Goal: Information Seeking & Learning: Check status

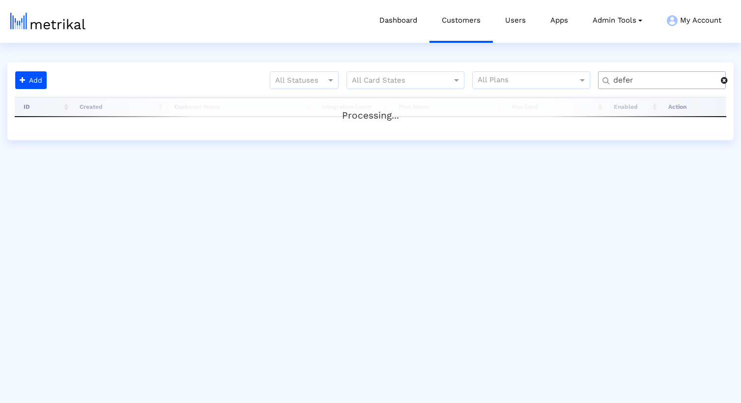
click at [725, 80] on span at bounding box center [724, 80] width 7 height 8
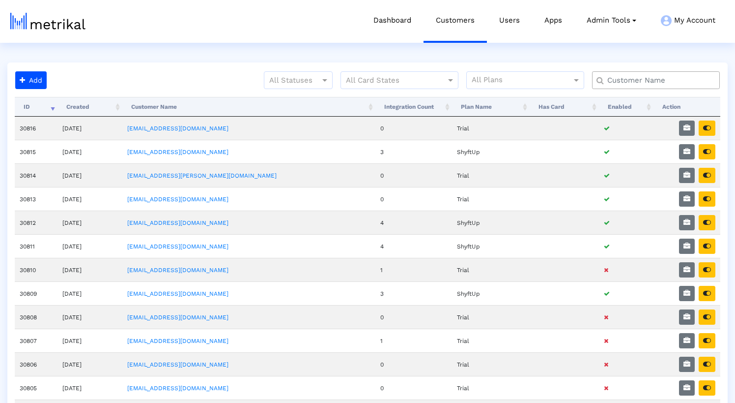
click at [689, 78] on input "text" at bounding box center [658, 80] width 115 height 10
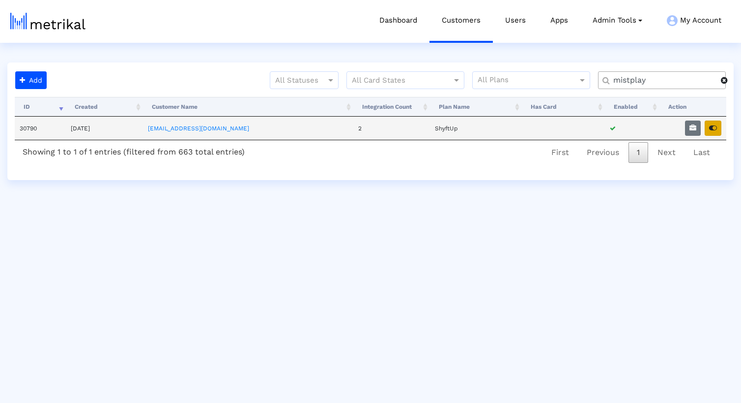
type input "mistplay"
click at [712, 129] on icon "button" at bounding box center [713, 127] width 8 height 7
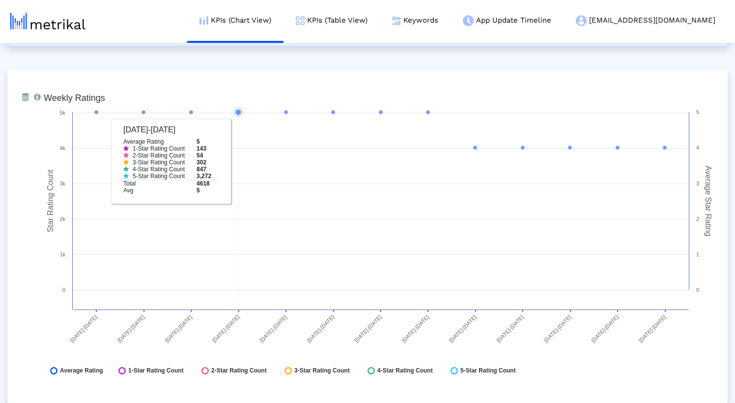
scroll to position [1463, 0]
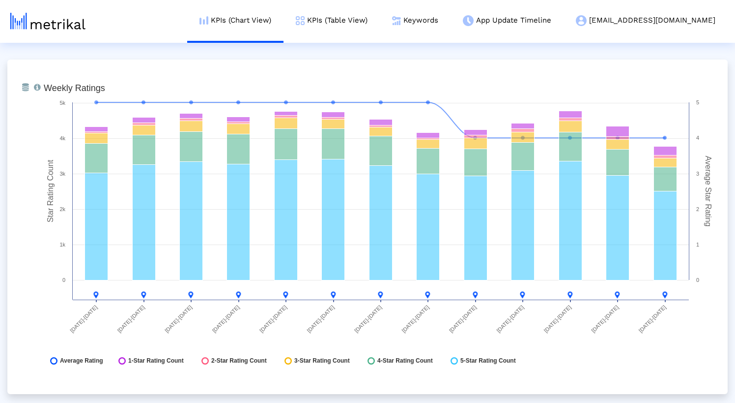
click at [221, 54] on div "From Database Ranking of the app in the Overall and Category Charts. Created wi…" at bounding box center [367, 405] width 720 height 3554
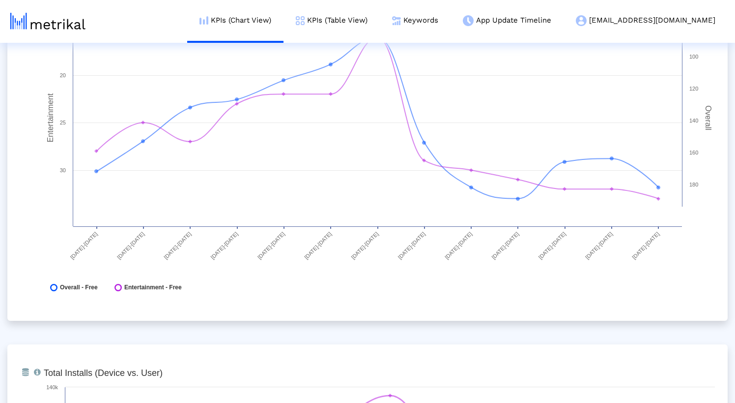
scroll to position [0, 0]
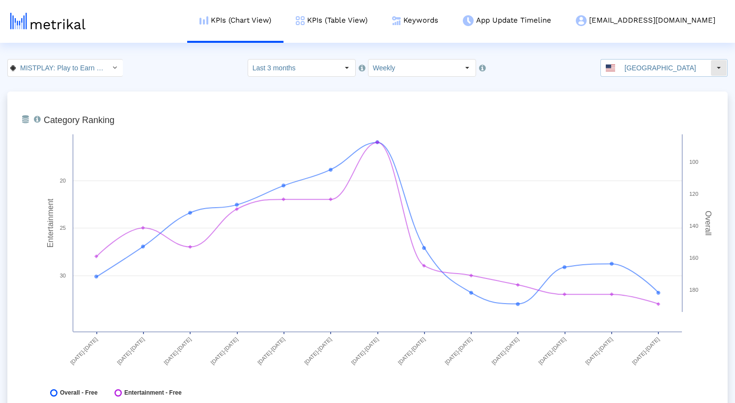
click at [657, 62] on input "[GEOGRAPHIC_DATA]" at bounding box center [665, 67] width 90 height 17
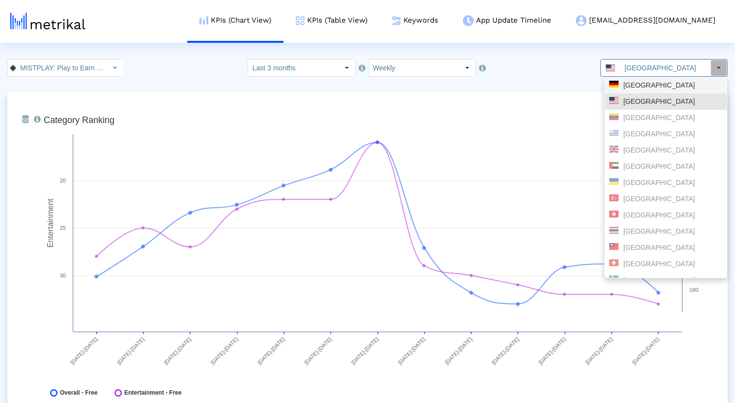
click at [638, 86] on div "Germany" at bounding box center [665, 85] width 113 height 9
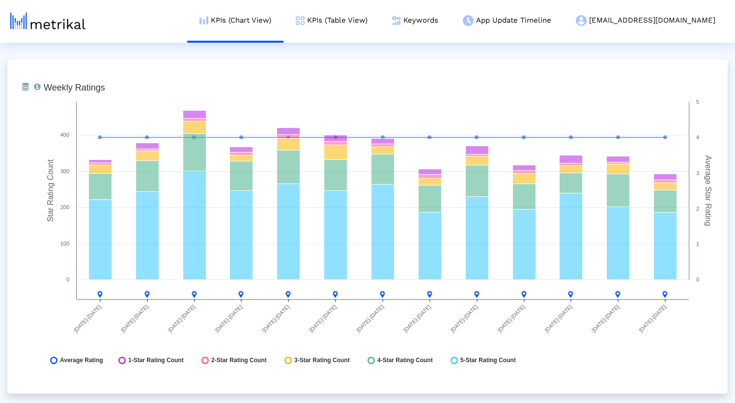
scroll to position [1471, 0]
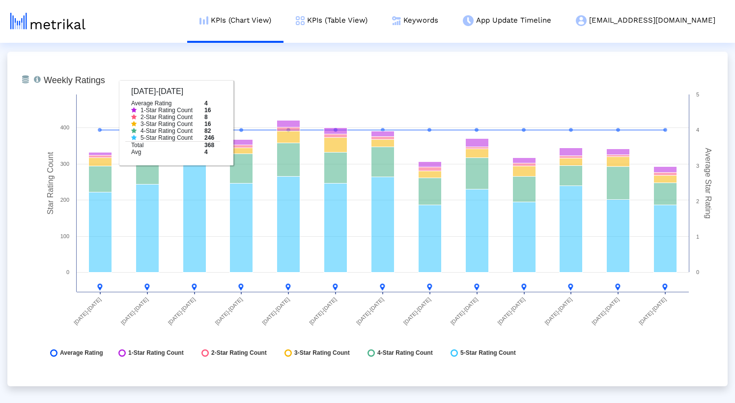
click at [248, 50] on div "From Database Ranking of the app in the Overall and Category Charts. Created wi…" at bounding box center [367, 218] width 720 height 3196
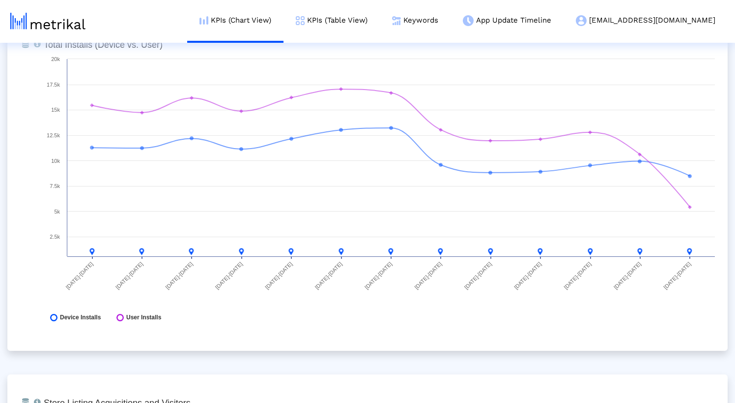
scroll to position [0, 0]
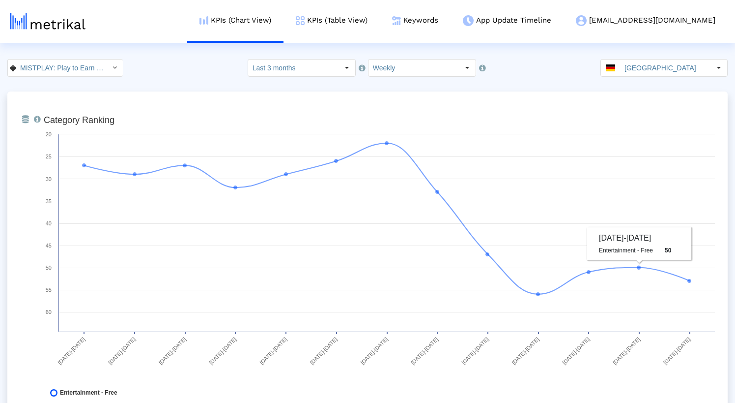
click at [647, 66] on input "Germany" at bounding box center [665, 67] width 90 height 17
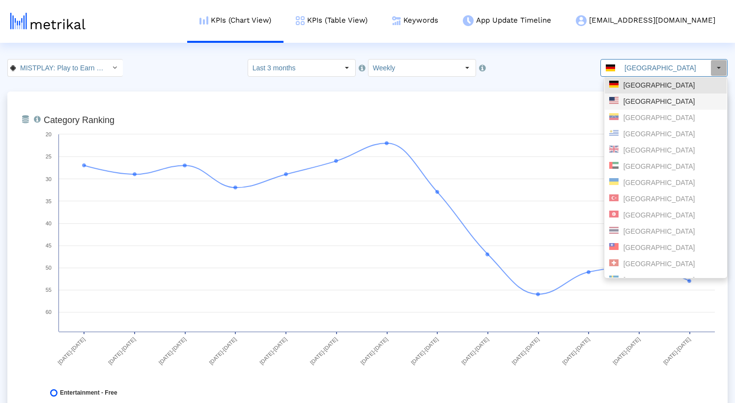
click at [637, 98] on div "[GEOGRAPHIC_DATA]" at bounding box center [665, 101] width 113 height 9
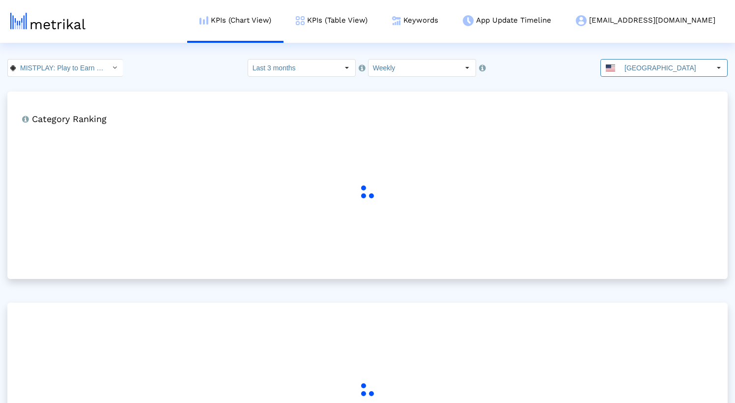
click at [174, 68] on div "MISTPLAY: Play to Earn Money < com.mistplay.mistplay > Select how far back from…" at bounding box center [367, 68] width 735 height 18
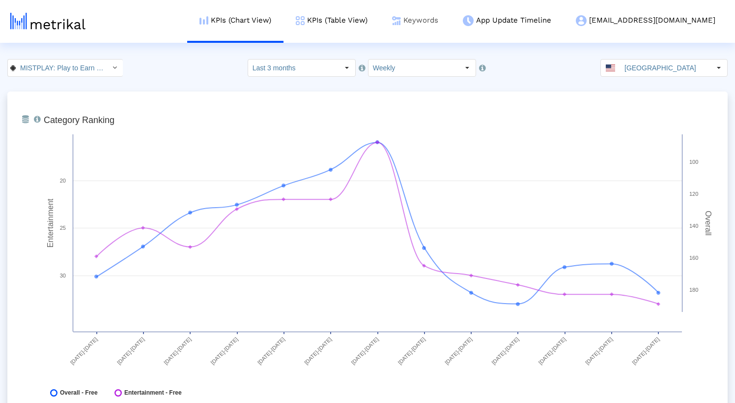
click at [451, 23] on link "Keywords" at bounding box center [415, 20] width 71 height 41
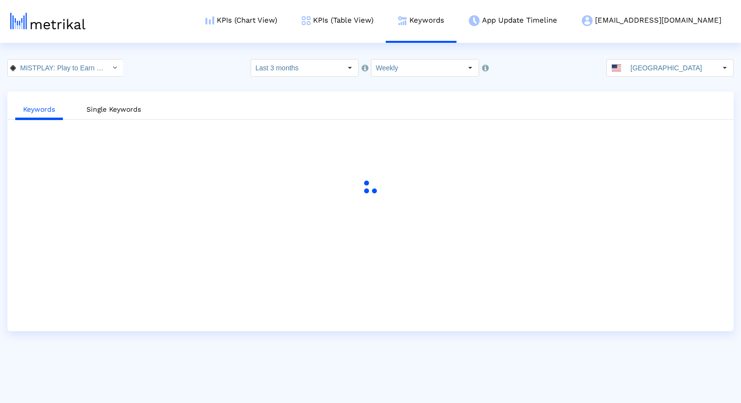
click at [206, 69] on div "MISTPLAY: Play to Earn Money < com.mistplay.mistplay > Select how far back from…" at bounding box center [370, 68] width 741 height 18
click at [313, 68] on input "Last 3 months" at bounding box center [296, 67] width 90 height 17
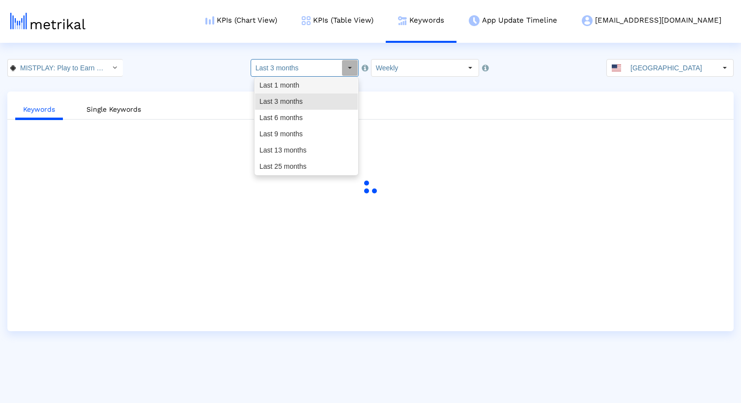
click at [302, 82] on div "Last 1 month" at bounding box center [306, 85] width 103 height 16
type input "Last 1 month"
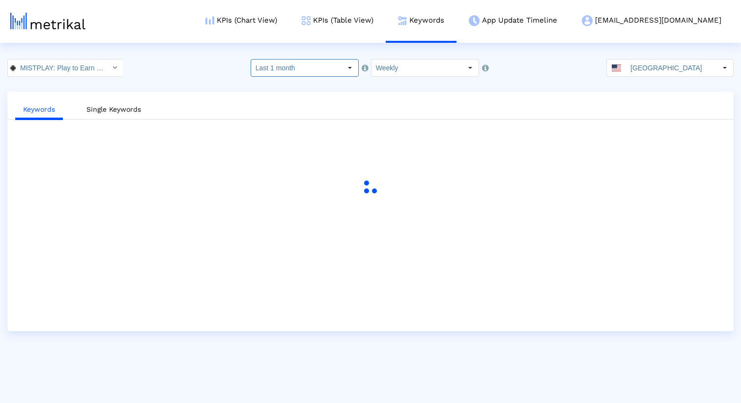
click at [196, 71] on div "MISTPLAY: Play to Earn Money < com.mistplay.mistplay > Select how far back from…" at bounding box center [370, 68] width 741 height 18
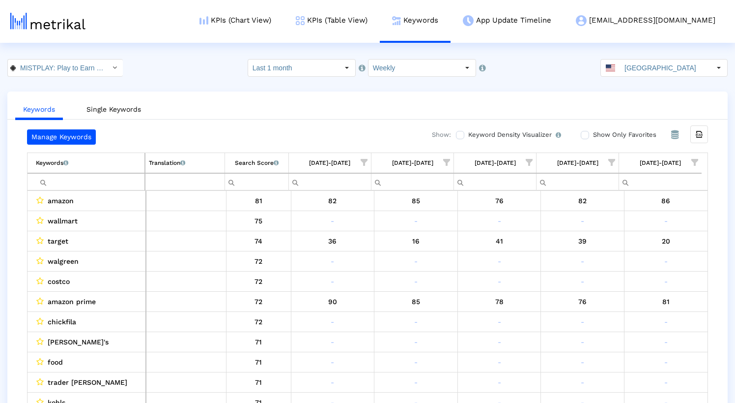
click at [585, 135] on input "Show Only Favorites" at bounding box center [584, 135] width 6 height 6
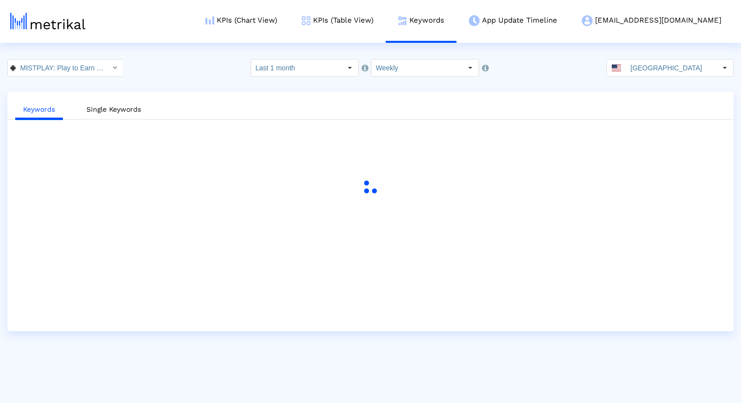
click at [561, 77] on crea-index "MISTPLAY: Play to Earn Money < com.mistplay.mistplay > Select how far back from…" at bounding box center [370, 195] width 741 height 272
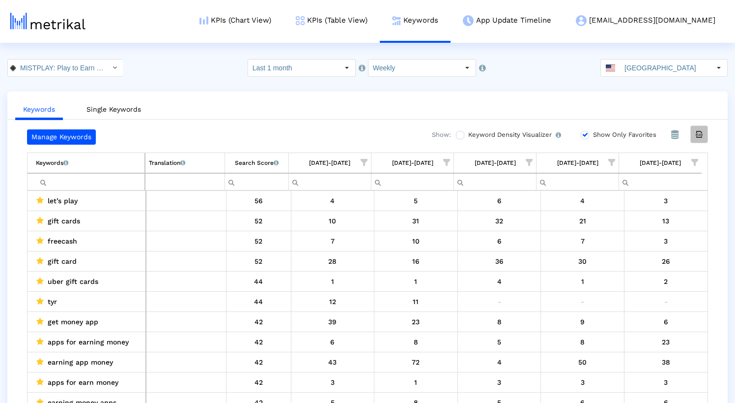
click at [704, 136] on icon "Export all data" at bounding box center [699, 134] width 9 height 9
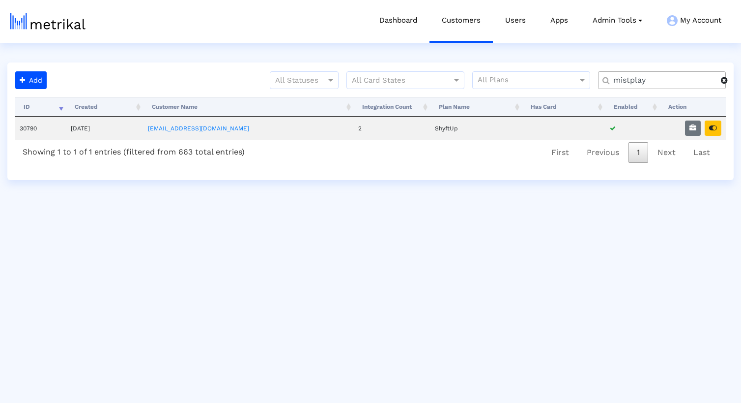
click at [724, 80] on span at bounding box center [724, 80] width 7 height 8
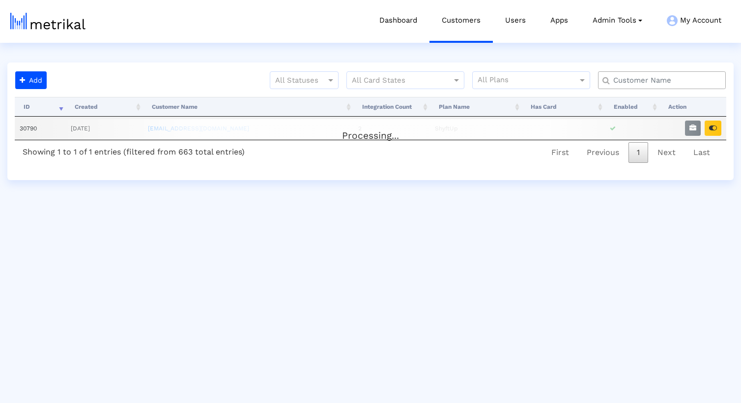
click at [662, 83] on input "text" at bounding box center [663, 80] width 115 height 10
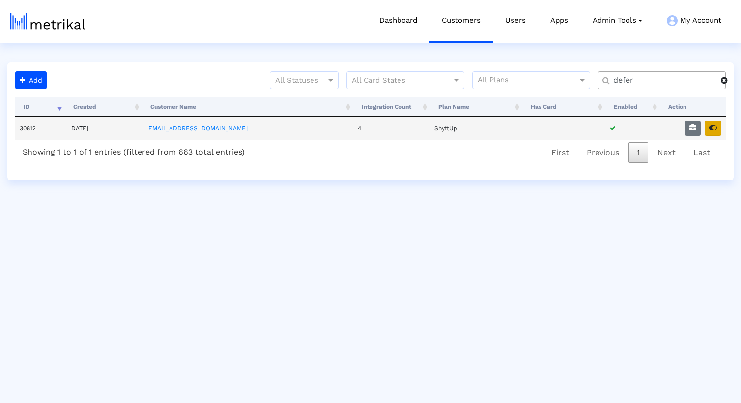
type input "defer"
click at [717, 128] on icon "button" at bounding box center [713, 127] width 8 height 7
click at [725, 82] on span at bounding box center [724, 80] width 7 height 8
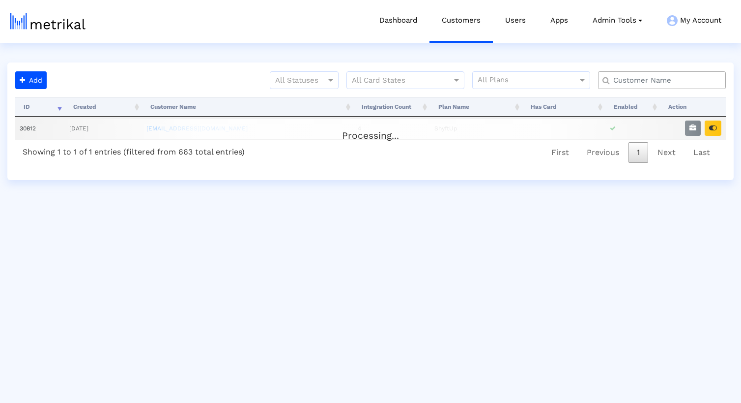
click at [680, 82] on input "text" at bounding box center [663, 80] width 115 height 10
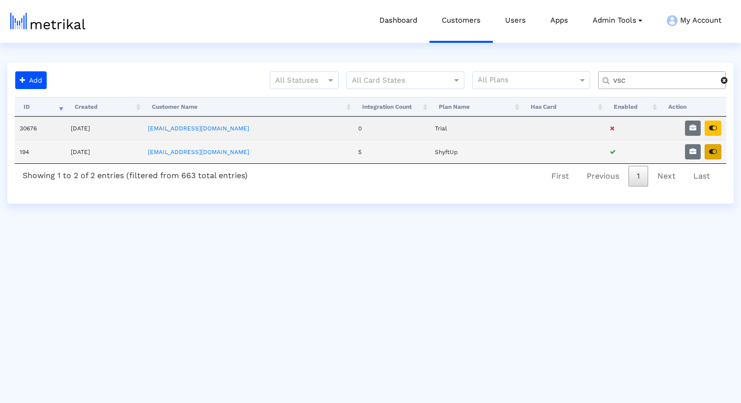
type input "vsc"
click at [713, 155] on button "button" at bounding box center [713, 151] width 17 height 15
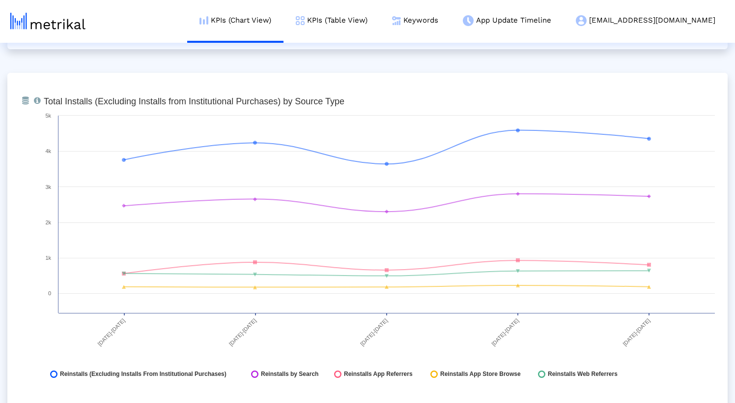
scroll to position [1109, 0]
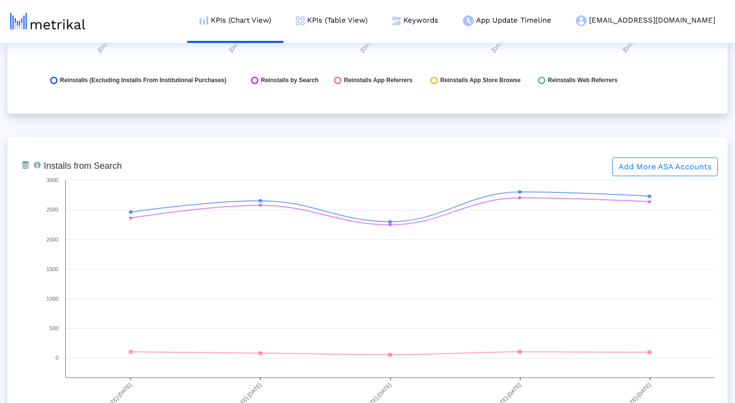
scroll to position [0, 0]
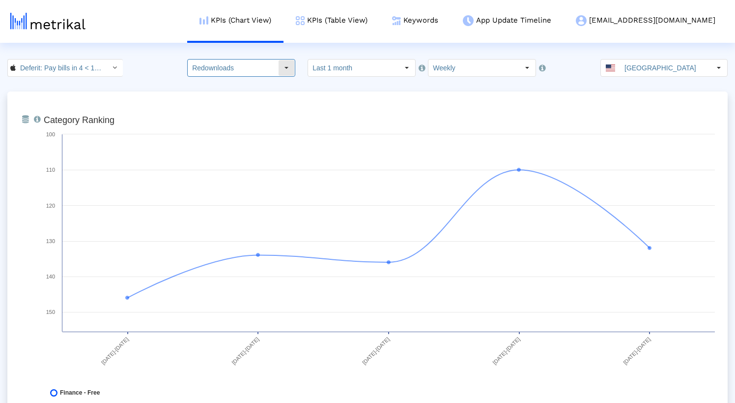
click at [238, 61] on input "Redownloads" at bounding box center [233, 67] width 90 height 17
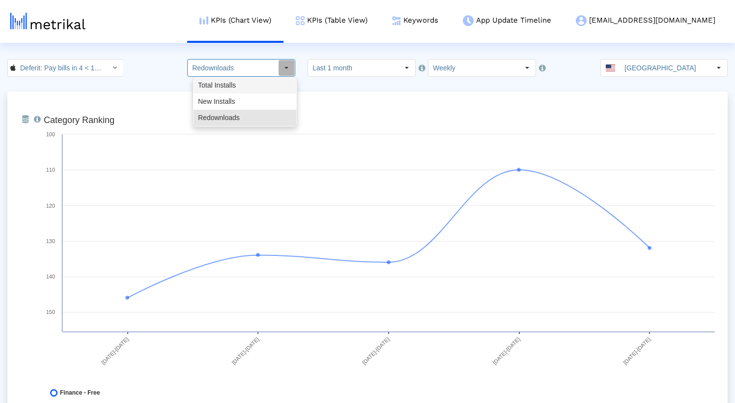
click at [231, 84] on div "Total Installs" at bounding box center [245, 85] width 103 height 16
type input "Total Installs"
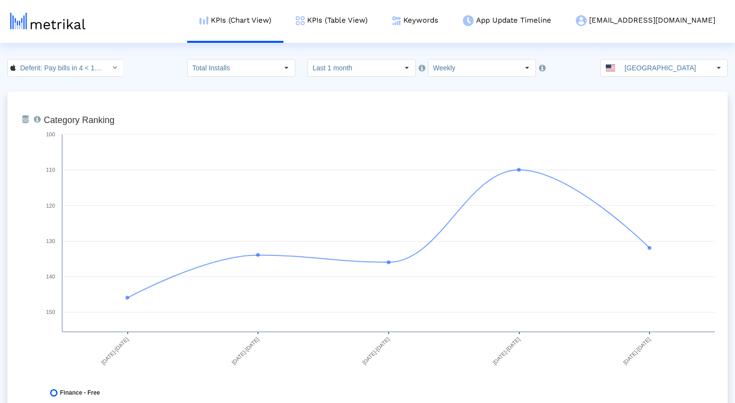
click at [172, 78] on crea-index "Deferit: Pay bills in 4 < 1454473561 > Total Installs Pull down to refresh... R…" at bounding box center [367, 353] width 735 height 588
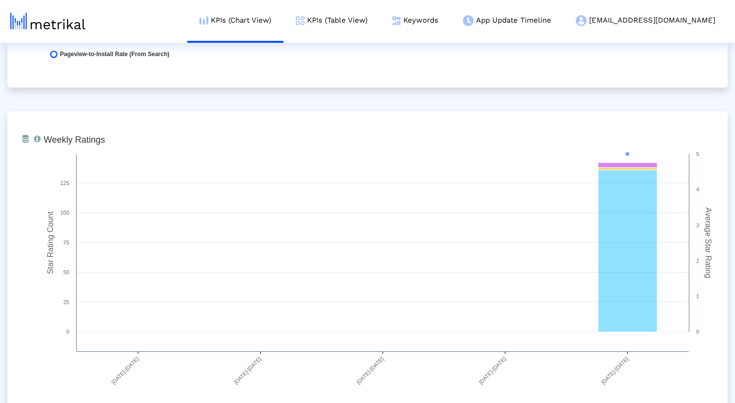
scroll to position [2532, 0]
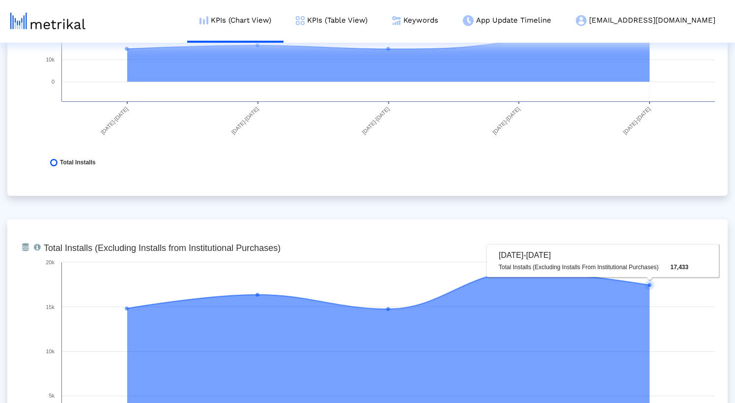
scroll to position [0, 0]
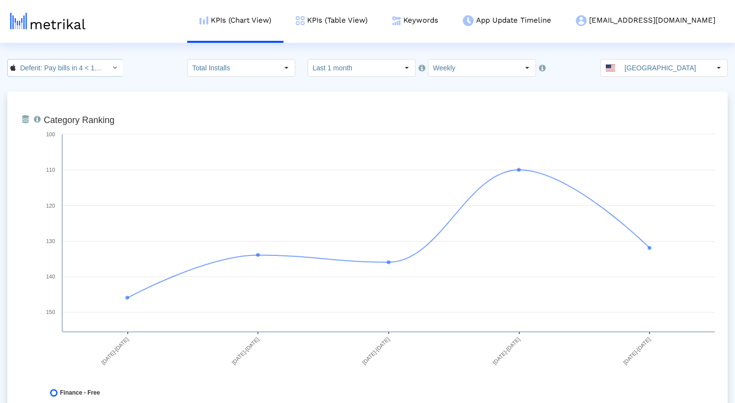
click at [54, 74] on input "Deferit: Pay bills in 4 < 1454473561 >" at bounding box center [60, 67] width 88 height 17
click at [54, 100] on div "Deferit: Pay bills in 4 <au.com.deferit.app>" at bounding box center [63, 101] width 101 height 9
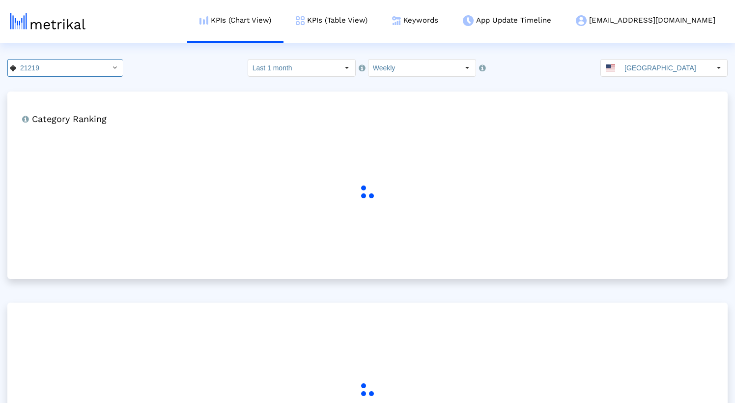
click at [170, 75] on div "21219 Pull down to refresh... Release to refresh... Refreshing... Deferit: Pay …" at bounding box center [367, 68] width 735 height 18
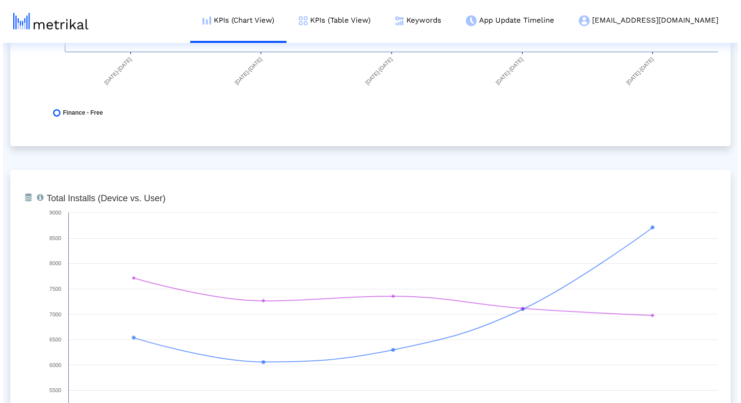
scroll to position [0, 0]
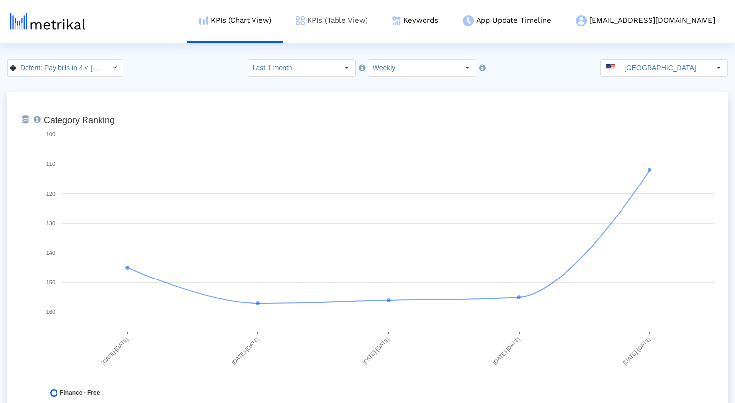
click at [370, 21] on link "KPIs (Table View)" at bounding box center [332, 20] width 96 height 41
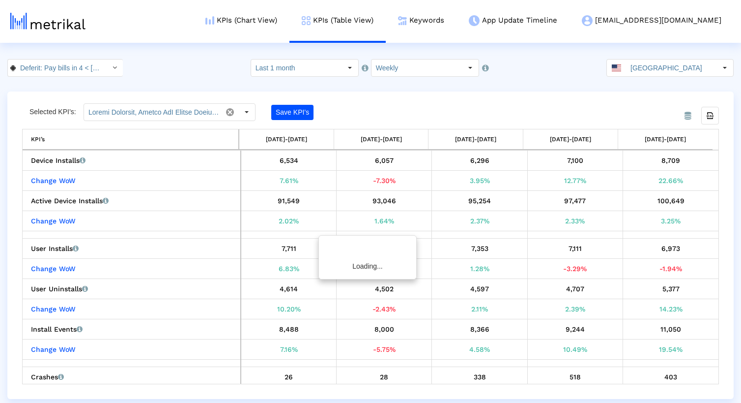
click at [173, 72] on div "Deferit: Pay bills in 4 < au.com.deferit.app > Select how far back from today y…" at bounding box center [370, 68] width 741 height 18
click at [113, 65] on icon "Select" at bounding box center [115, 67] width 4 height 7
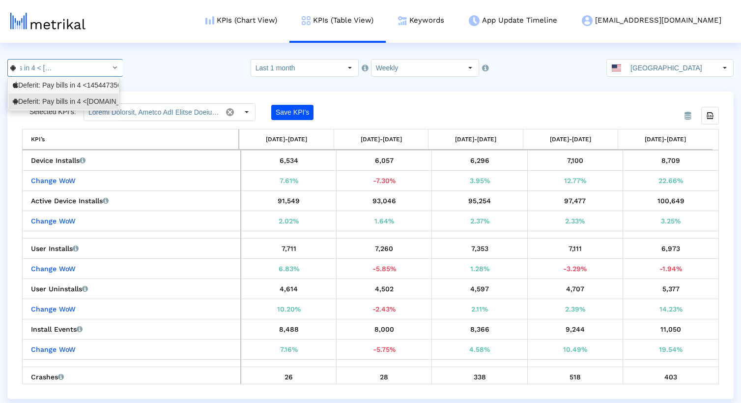
click at [76, 84] on div "Deferit: Pay bills in 4 <1454473561>" at bounding box center [63, 85] width 101 height 9
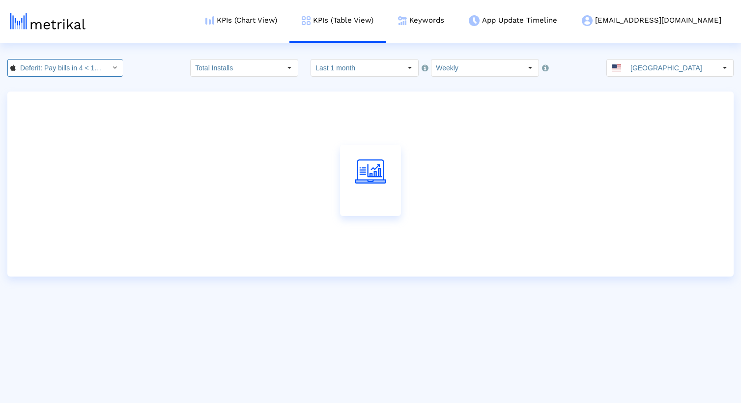
scroll to position [0, 36]
click at [192, 65] on div "Deferit: Pay bills in 4 < 1454473561 > Total Installs Select how far back from …" at bounding box center [370, 68] width 741 height 18
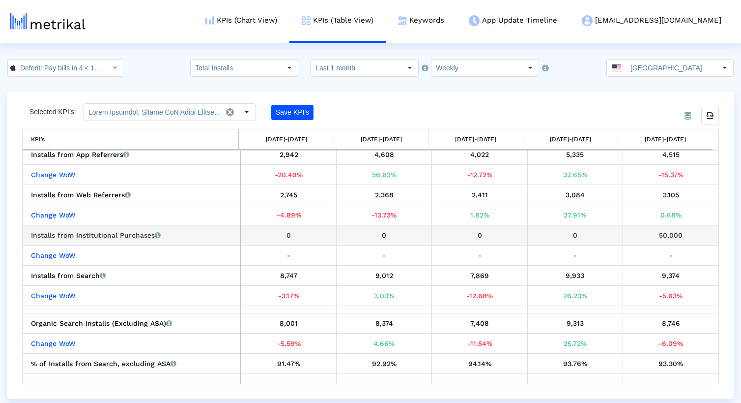
scroll to position [121, 0]
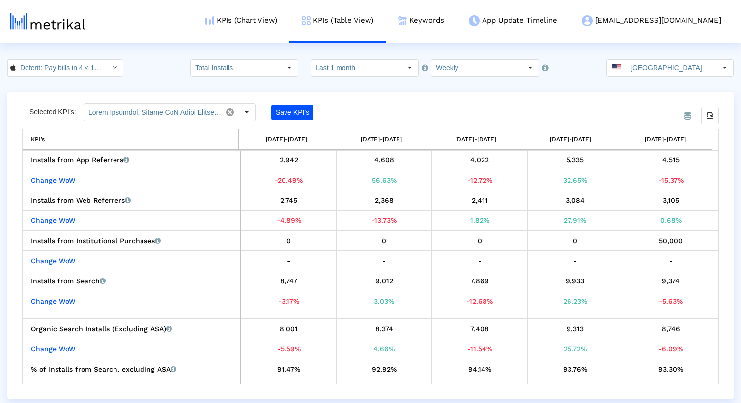
click at [147, 68] on div "Deferit: Pay bills in 4 < 1454473561 > Pull down to refresh... Release to refre…" at bounding box center [370, 68] width 741 height 18
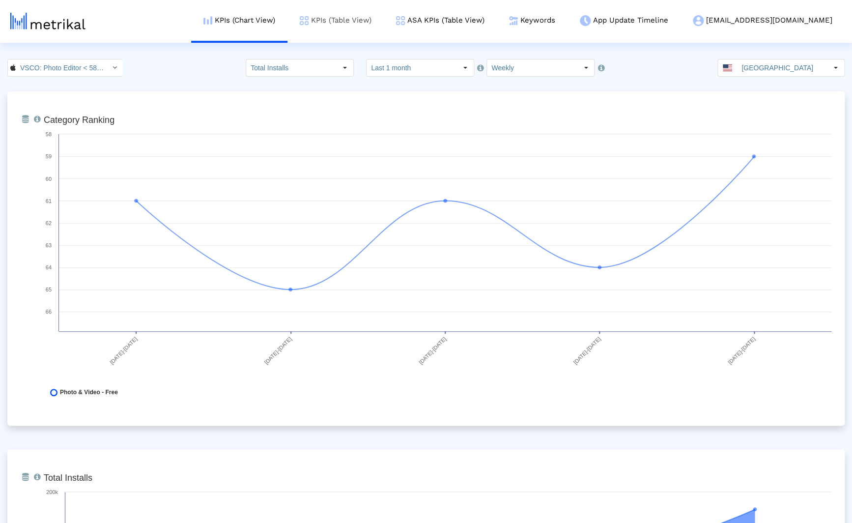
click at [384, 23] on link "KPIs (Table View)" at bounding box center [336, 20] width 96 height 41
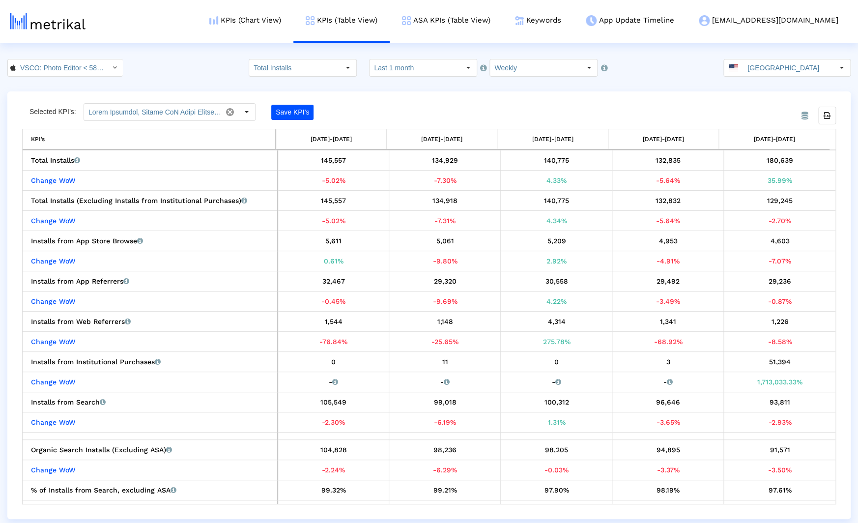
click at [192, 63] on div "VSCO: Photo Editor < 588013838 > Total Installs Select how far back from [DATE]…" at bounding box center [429, 68] width 858 height 18
click at [201, 66] on div "VSCO: Photo Editor < 588013838 > Total Installs Select how far back from [DATE]…" at bounding box center [429, 68] width 858 height 18
click at [433, 68] on input "Last 1 month" at bounding box center [415, 67] width 90 height 17
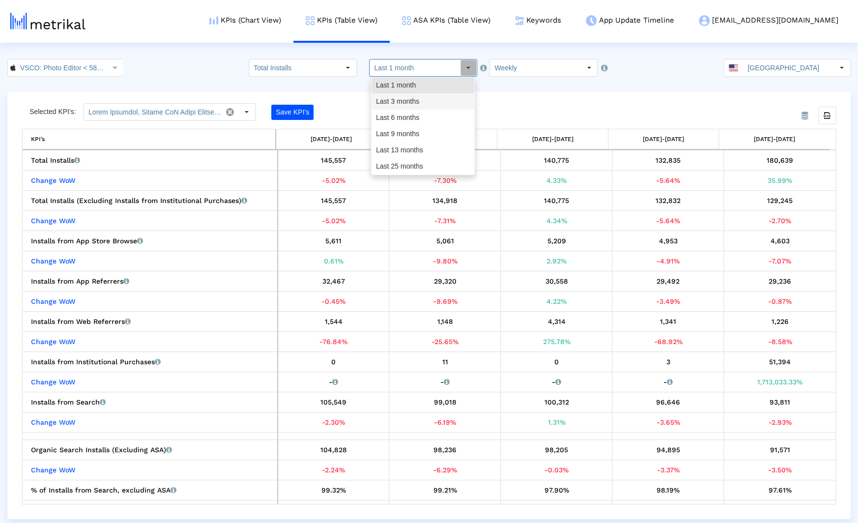
click at [408, 100] on div "Last 3 months" at bounding box center [423, 101] width 103 height 16
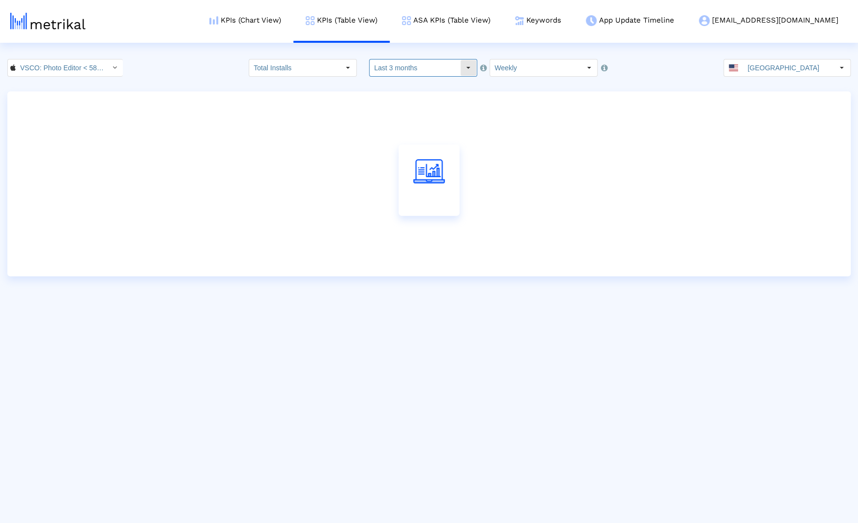
click at [409, 70] on input "Last 3 months" at bounding box center [415, 67] width 90 height 17
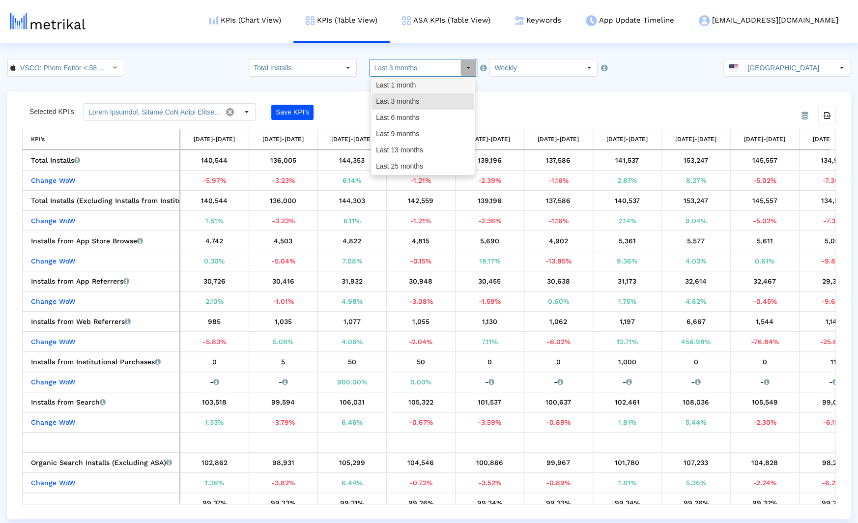
click at [404, 85] on div "Last 1 month" at bounding box center [423, 85] width 103 height 16
type input "Last 1 month"
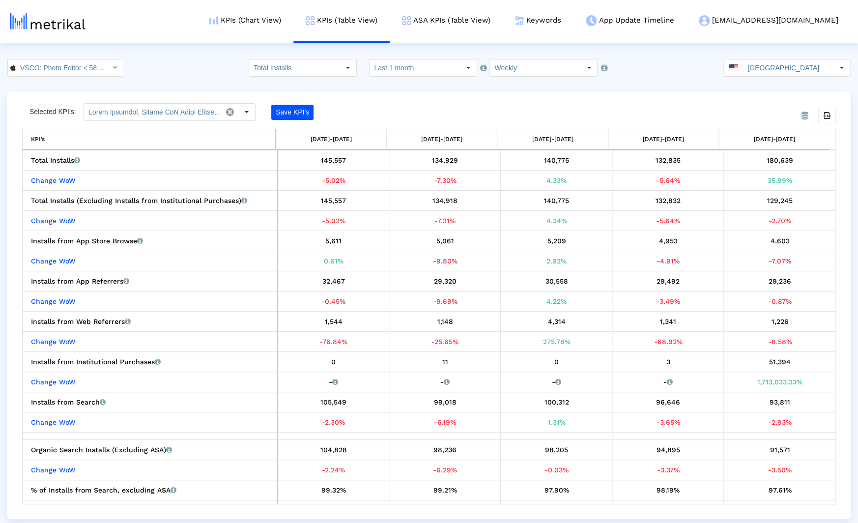
click at [472, 88] on crea-index "VSCO: Photo Editor < 588013838 > Total Installs Select how far back from [DATE]…" at bounding box center [429, 289] width 858 height 460
click at [294, 64] on input "Total Installs" at bounding box center [294, 67] width 90 height 17
click at [288, 113] on div "Redownloads" at bounding box center [306, 118] width 103 height 16
click at [322, 67] on input "Redownloads" at bounding box center [294, 67] width 90 height 17
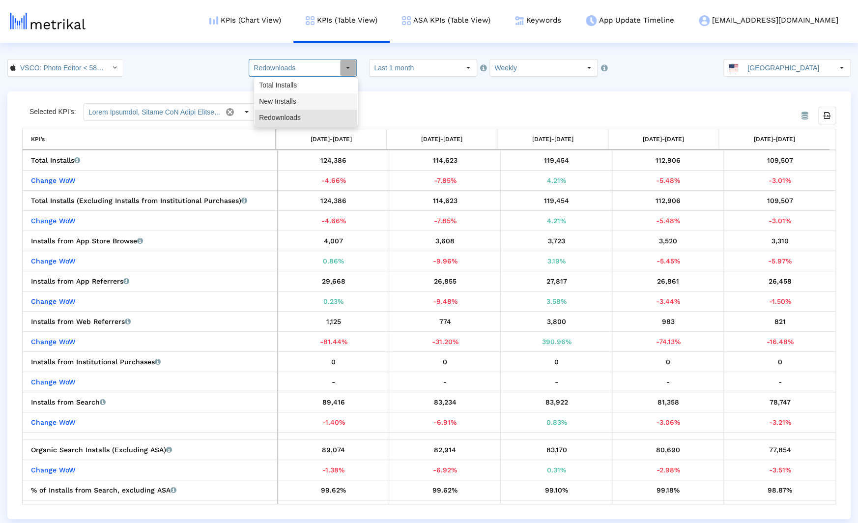
click at [292, 99] on div "New Installs" at bounding box center [306, 101] width 103 height 16
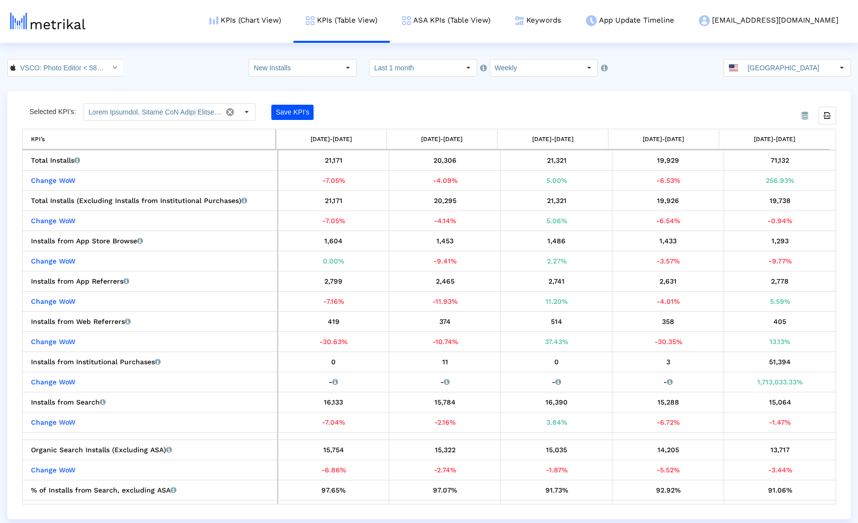
click at [430, 90] on crea-index "VSCO: Photo Editor < 588013838 > New Installs Pull down to refresh... Release t…" at bounding box center [429, 289] width 858 height 460
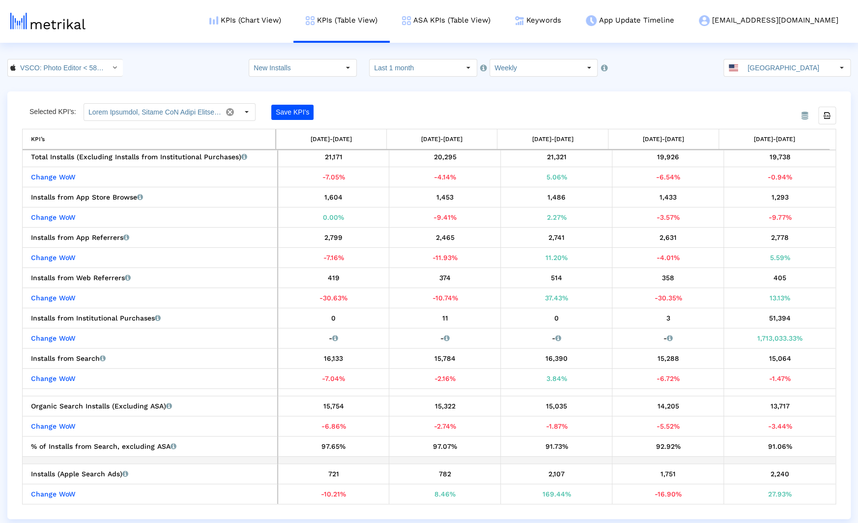
scroll to position [49, 0]
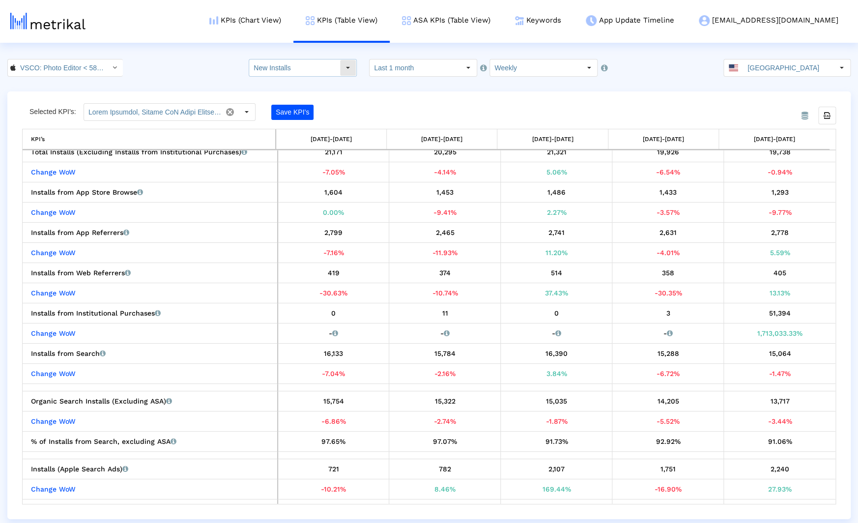
click at [308, 63] on input "New Installs" at bounding box center [294, 67] width 90 height 17
click at [285, 117] on div "Redownloads" at bounding box center [306, 118] width 103 height 16
type input "Redownloads"
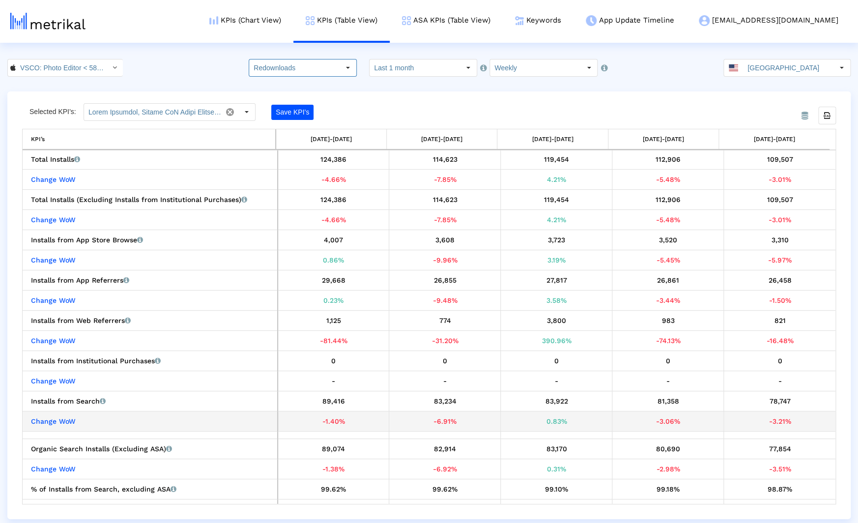
scroll to position [0, 0]
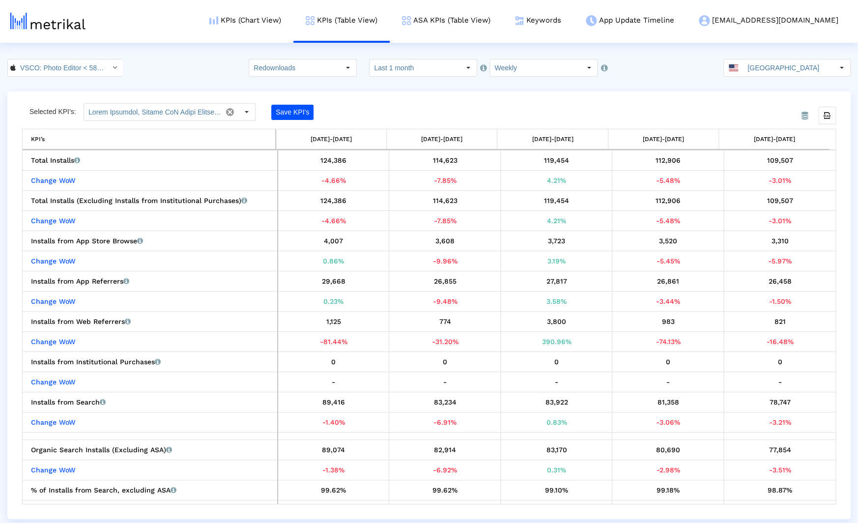
click at [168, 58] on html "KPIs (Chart View) KPIs (Table View) ASA KPIs (Table View) Keywords App Update T…" at bounding box center [429, 259] width 858 height 519
click at [441, 65] on input "Last 1 month" at bounding box center [415, 67] width 90 height 17
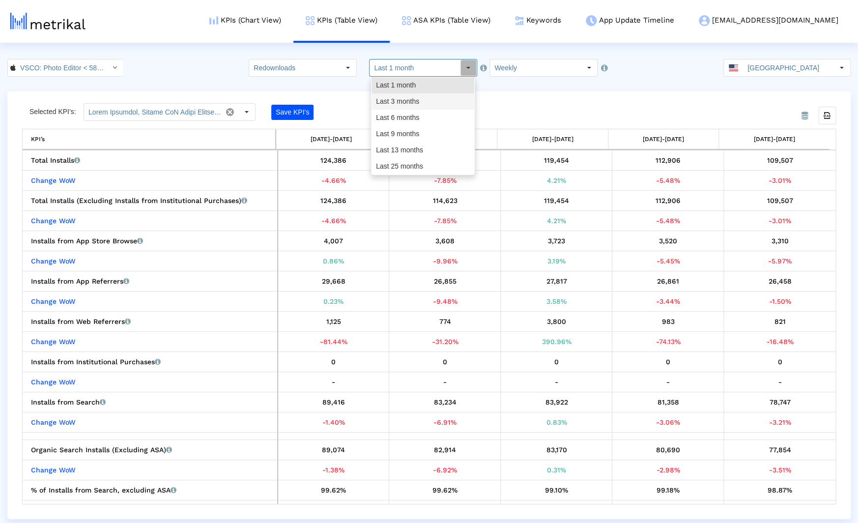
click at [414, 103] on div "Last 3 months" at bounding box center [423, 101] width 103 height 16
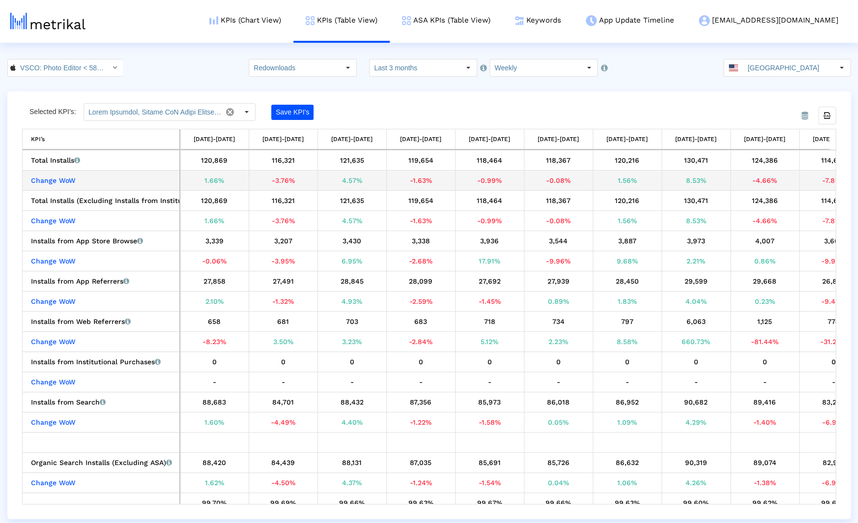
click at [547, 181] on div "-0.08%" at bounding box center [558, 180] width 61 height 13
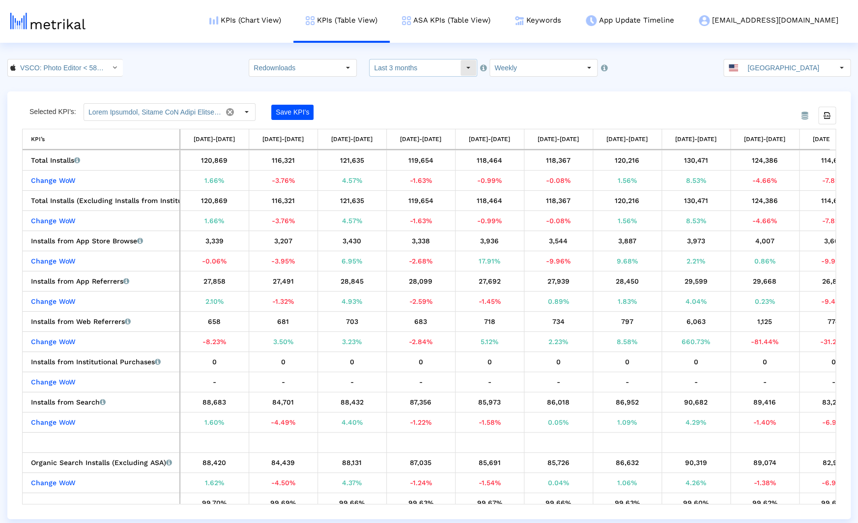
click at [424, 66] on input "Last 3 months" at bounding box center [415, 67] width 90 height 17
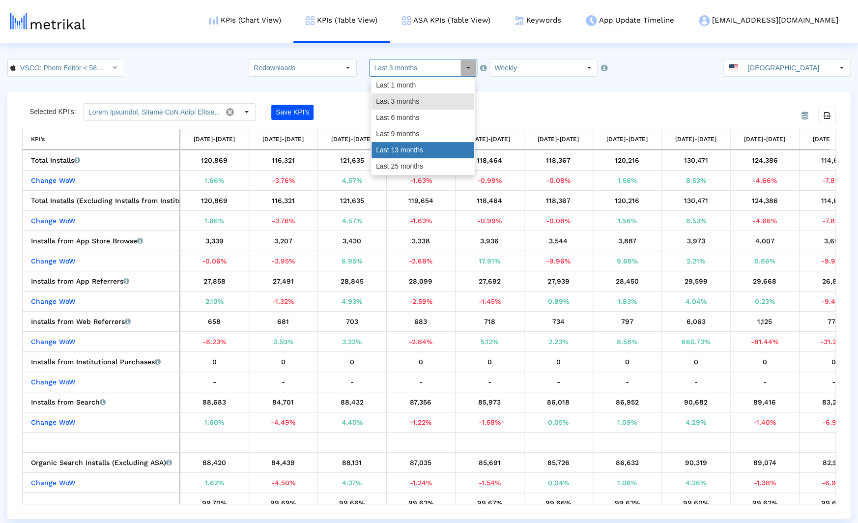
click at [410, 153] on div "Last 13 months" at bounding box center [423, 150] width 103 height 16
type input "Last 13 months"
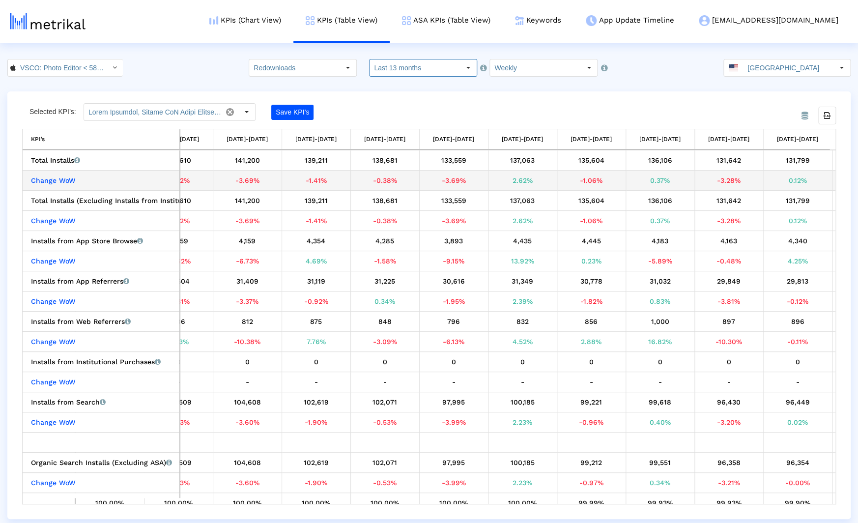
scroll to position [0, 113]
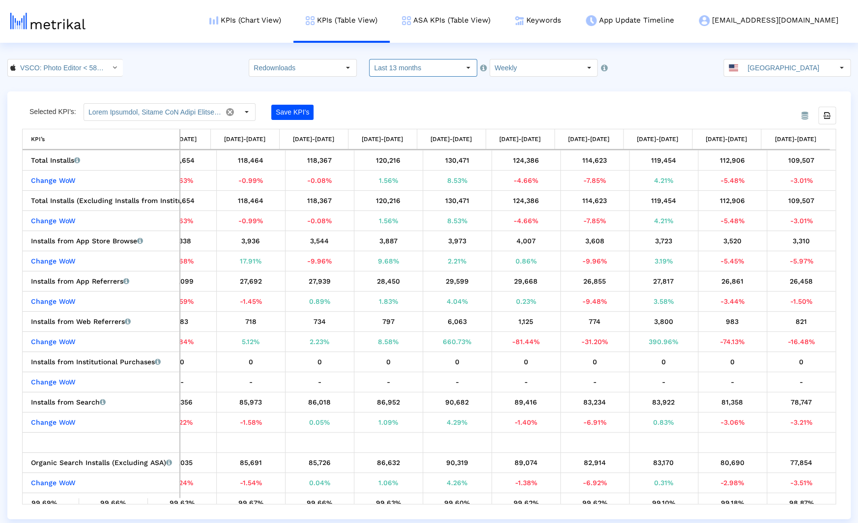
click at [632, 90] on crea-index "VSCO: Photo Editor < 588013838 > Redownloads Pull down to refresh... Release to…" at bounding box center [429, 289] width 858 height 460
click at [358, 103] on div "From Database Selected KPI’s: Save KPI’s Export all data KPI’s KPI’s [DATE]-[DA…" at bounding box center [428, 305] width 843 height 428
click at [174, 74] on div "VSCO: Photo Editor < 588013838 > Redownloads Pull down to refresh... Release to…" at bounding box center [429, 68] width 858 height 18
click at [178, 58] on html "KPIs (Chart View) KPIs (Table View) ASA KPIs (Table View) Keywords App Update T…" at bounding box center [429, 259] width 858 height 519
click at [135, 69] on div "VSCO: Photo Editor < 588013838 > Redownloads Pull down to refresh... Release to…" at bounding box center [429, 68] width 858 height 18
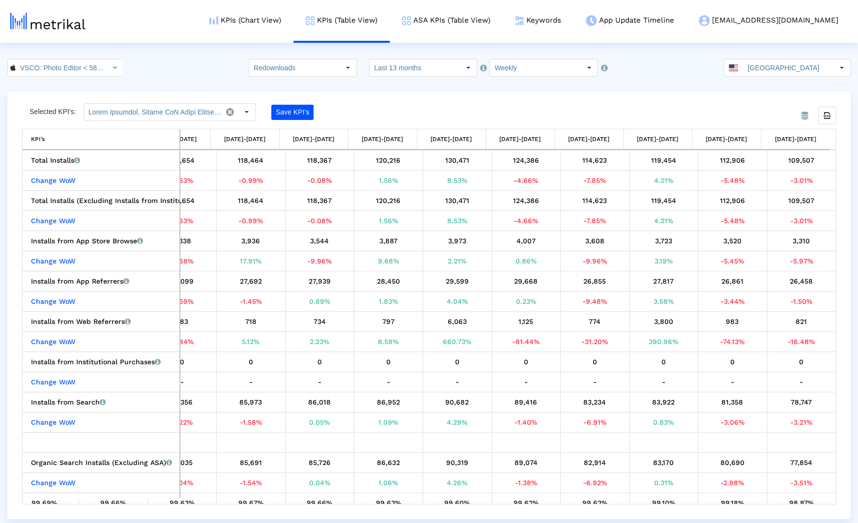
click at [147, 77] on crea-index "VSCO: Photo Editor < 588013838 > Redownloads Pull down to refresh... Release to…" at bounding box center [429, 289] width 858 height 460
click at [177, 67] on div "VSCO: Photo Editor < 588013838 > Redownloads Pull down to refresh... Release to…" at bounding box center [429, 68] width 858 height 18
click at [36, 109] on div "Selected KPI’s:" at bounding box center [56, 112] width 54 height 18
click at [187, 66] on div "VSCO: Photo Editor < 588013838 > Redownloads Pull down to refresh... Release to…" at bounding box center [429, 68] width 858 height 18
